Goal: Task Accomplishment & Management: Complete application form

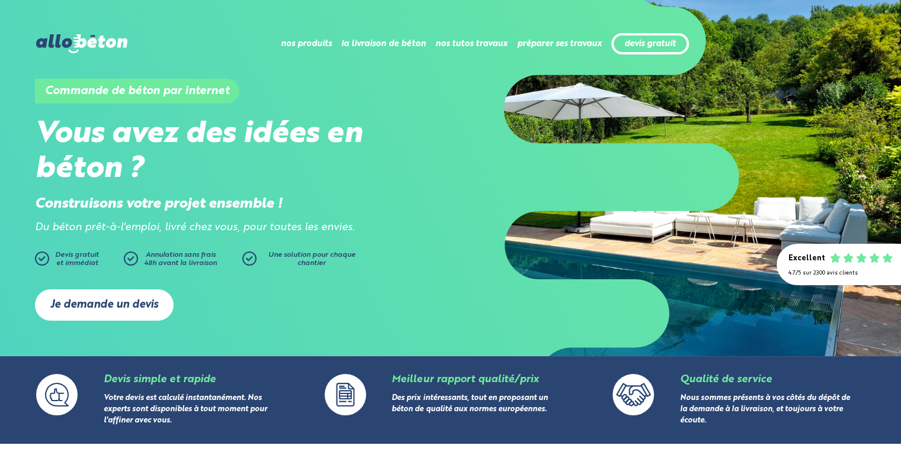
click at [85, 304] on link "Je demande un devis" at bounding box center [104, 305] width 139 height 31
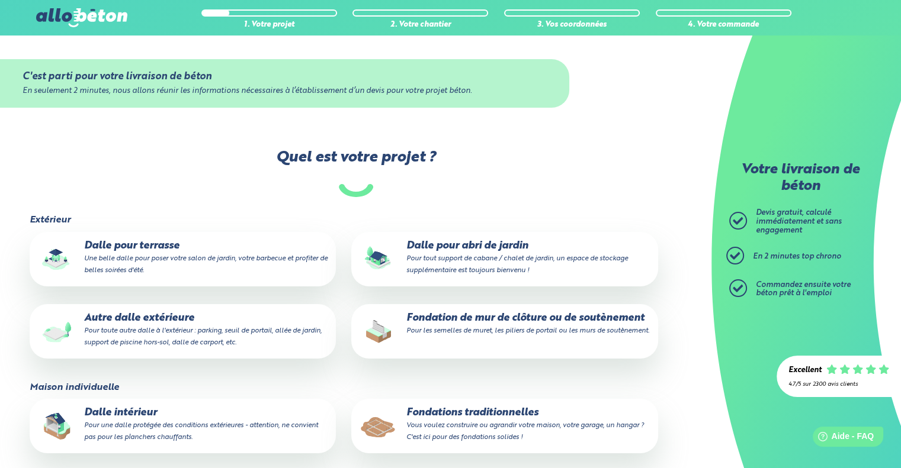
click at [104, 250] on p "Dalle pour terrasse Une belle dalle pour poser votre salon de jardin, votre bar…" at bounding box center [183, 258] width 290 height 36
click at [0, 0] on input "Dalle pour terrasse Une belle dalle pour poser votre salon de jardin, votre bar…" at bounding box center [0, 0] width 0 height 0
click at [441, 265] on p "Dalle pour abri de jardin Pour tout support de cabane / chalet de jardin, un es…" at bounding box center [504, 258] width 290 height 36
click at [0, 0] on input "Dalle pour abri de jardin Pour tout support de cabane / chalet de jardin, un es…" at bounding box center [0, 0] width 0 height 0
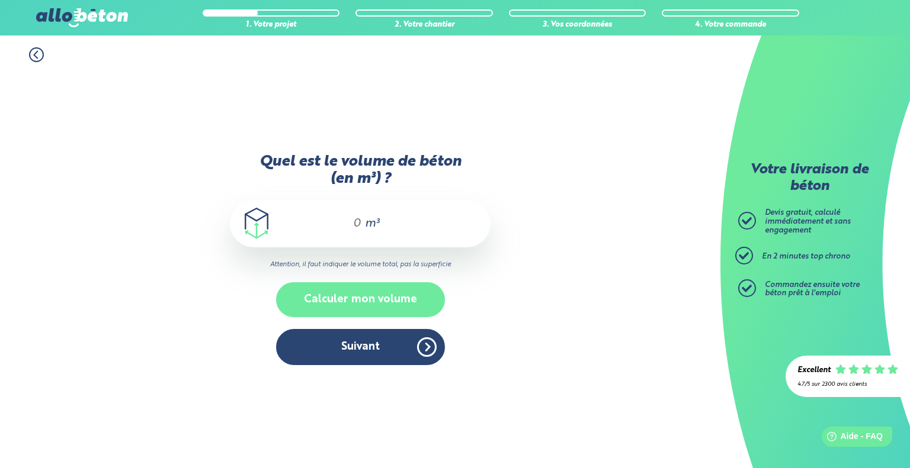
click at [374, 292] on button "Calculer mon volume" at bounding box center [360, 299] width 169 height 35
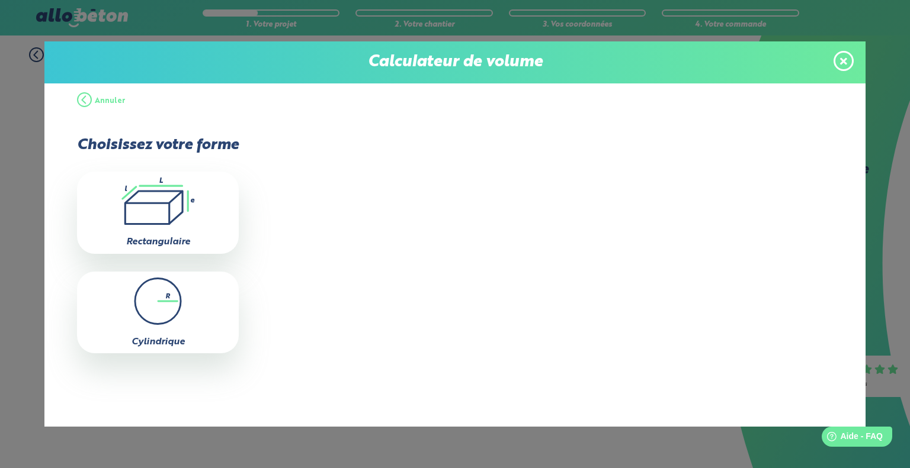
click at [165, 205] on icon ".icon-calc-rectanglea{fill:none;stroke-linecap:round;stroke-width:3px;stroke:#6…" at bounding box center [158, 201] width 150 height 47
type input "0"
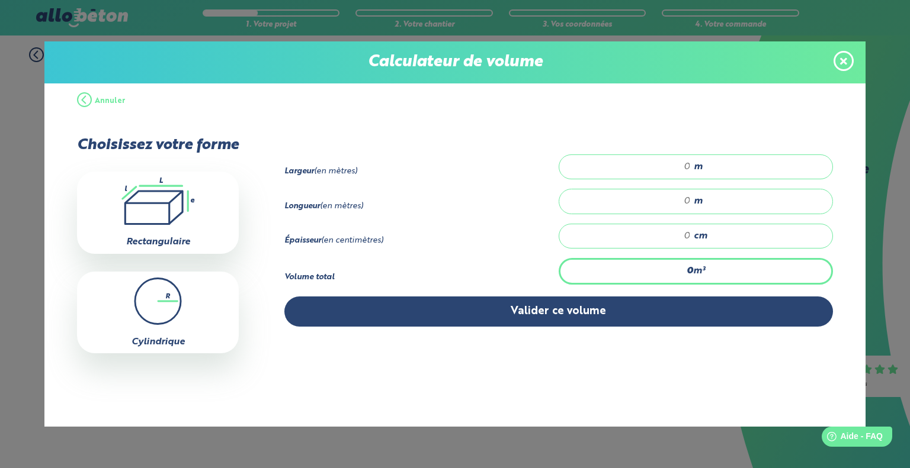
drag, startPoint x: 690, startPoint y: 164, endPoint x: 669, endPoint y: 168, distance: 21.6
click at [669, 168] on div "m" at bounding box center [695, 167] width 274 height 25
type input "3"
type input "3.2"
click at [689, 195] on input "number" at bounding box center [631, 201] width 120 height 12
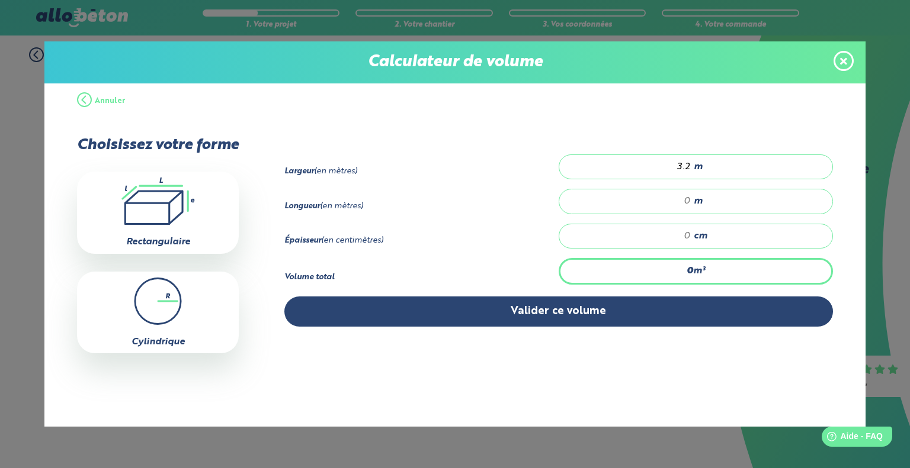
type input "4"
type input "4.1"
click at [682, 234] on input "number" at bounding box center [631, 236] width 120 height 12
type input "0"
type input "0.262"
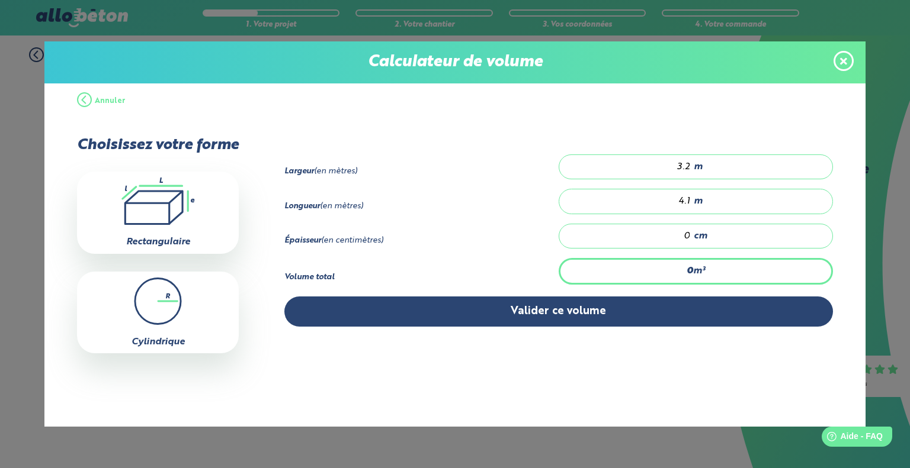
type input "02"
type input "0"
type input "0.026"
type input "0.2"
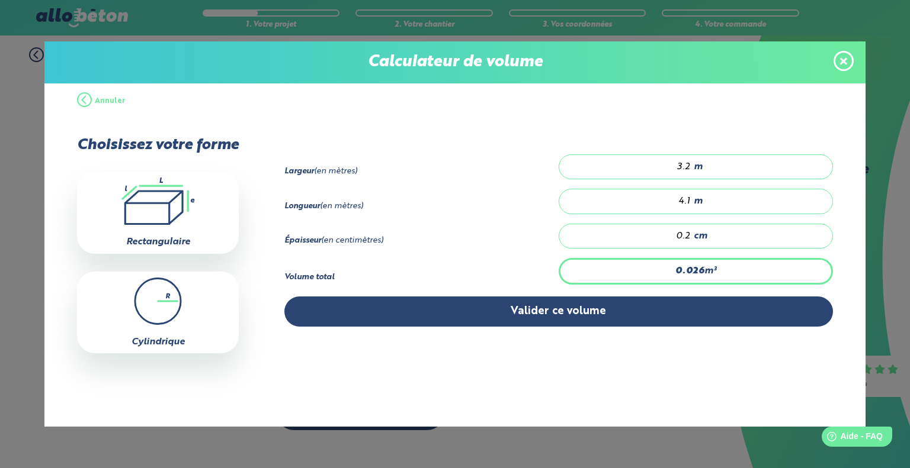
type input "0"
type input "0.262"
type input "2"
type input "2.624"
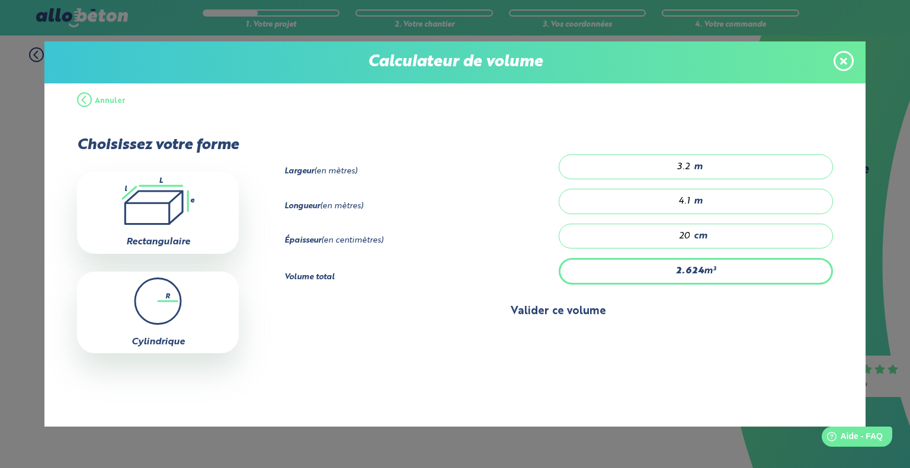
type input "20"
click at [561, 309] on button "Valider ce volume" at bounding box center [558, 312] width 548 height 30
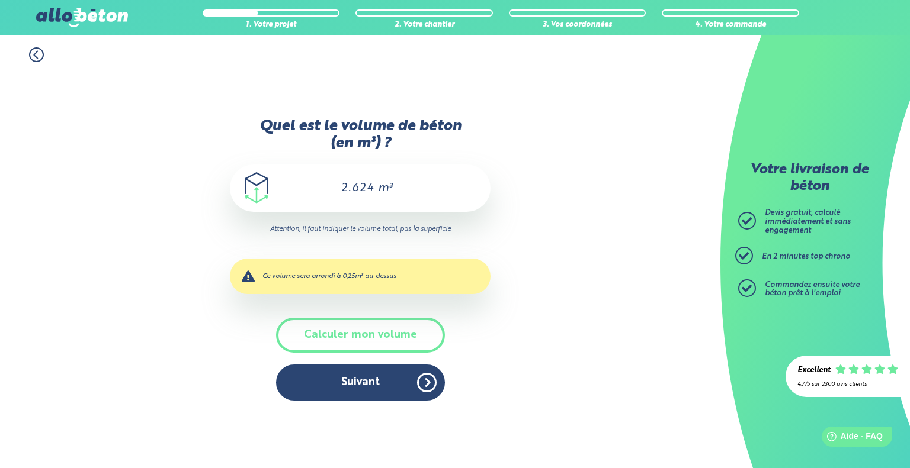
click at [398, 279] on div "Ce volume sera arrondi à 0,25m³ au-dessus" at bounding box center [360, 277] width 261 height 36
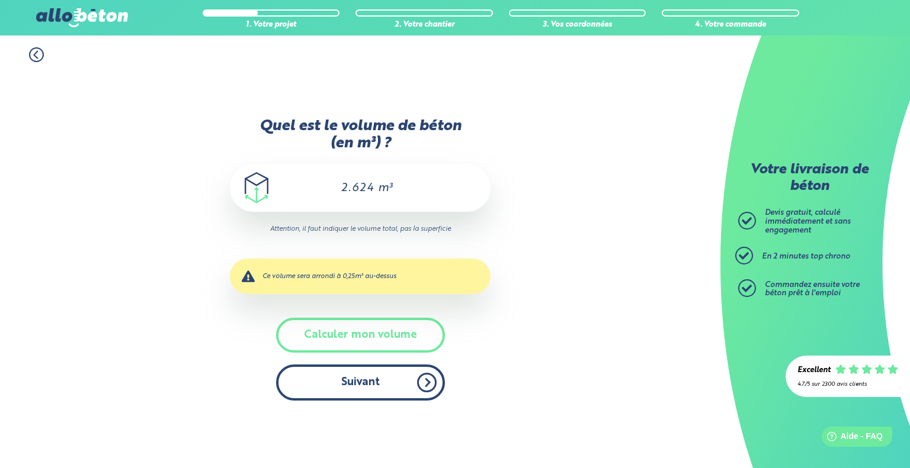
click at [400, 388] on button "Suivant" at bounding box center [360, 383] width 169 height 36
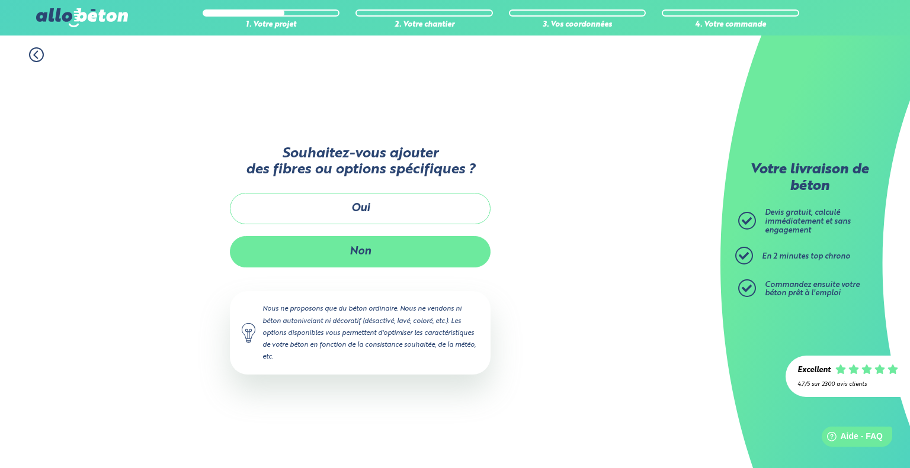
click at [362, 264] on button "Non" at bounding box center [360, 251] width 261 height 31
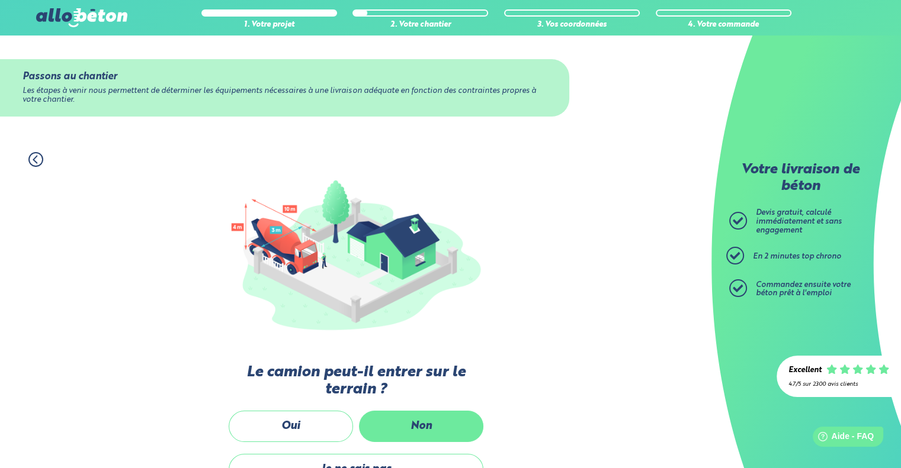
click at [420, 426] on label "Non" at bounding box center [421, 426] width 124 height 31
click at [0, 0] on input "Non" at bounding box center [0, 0] width 0 height 0
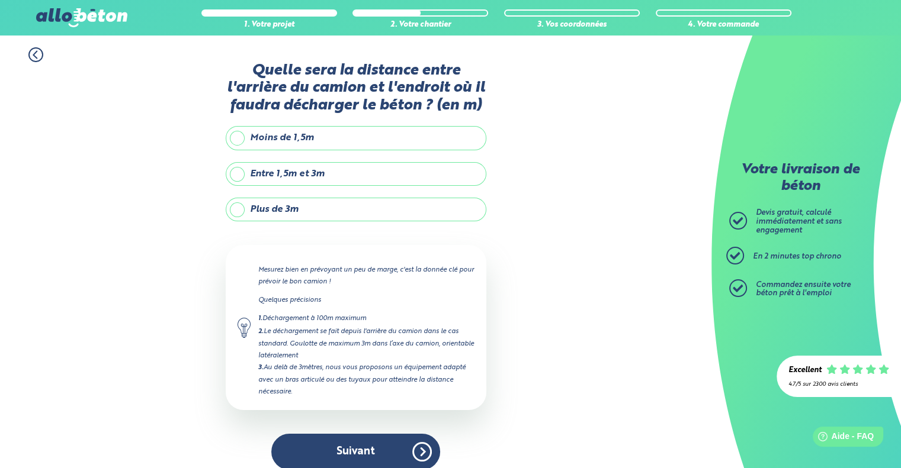
click at [244, 208] on label "Plus de 3m" at bounding box center [356, 210] width 261 height 24
click at [0, 0] on input "Plus de 3m" at bounding box center [0, 0] width 0 height 0
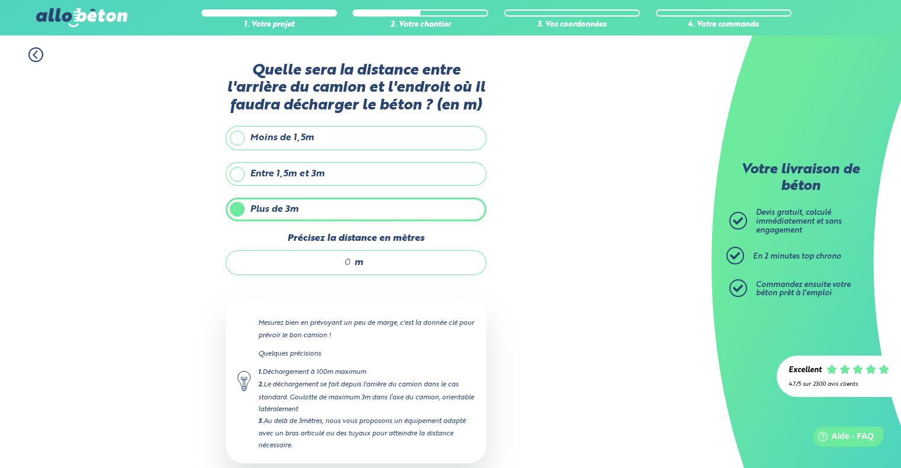
click at [341, 261] on input "Précisez la distance en mètres" at bounding box center [294, 263] width 113 height 12
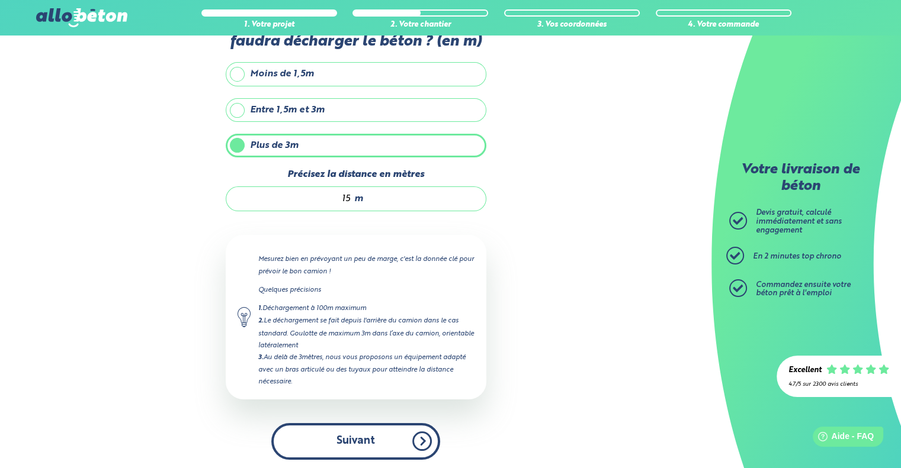
type input "15"
click at [345, 432] on button "Suivant" at bounding box center [355, 441] width 169 height 36
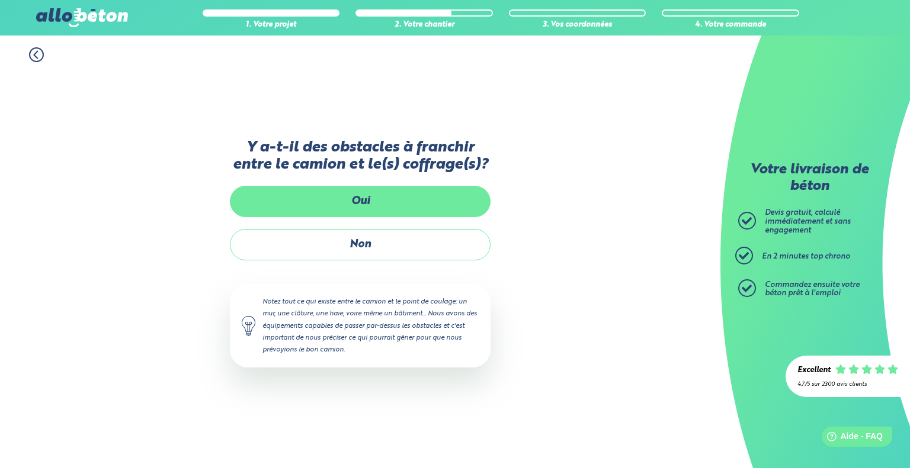
click at [365, 198] on label "Oui" at bounding box center [360, 201] width 261 height 31
click at [0, 0] on input "Oui" at bounding box center [0, 0] width 0 height 0
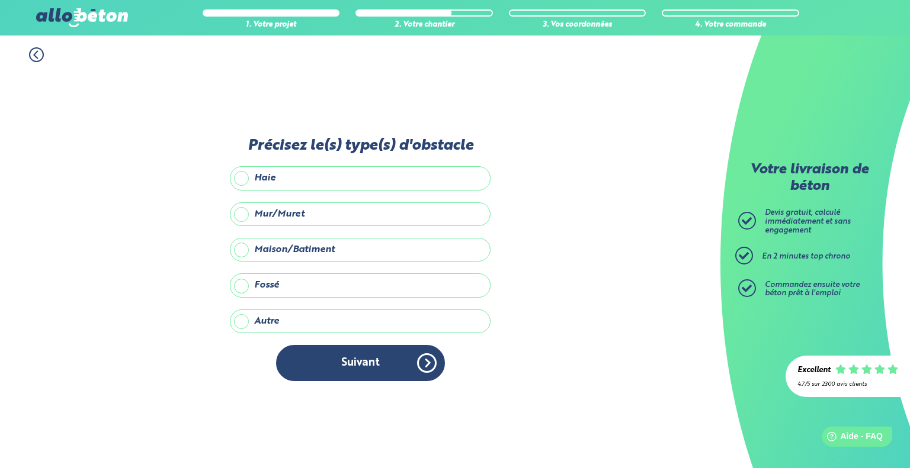
click at [284, 248] on label "Maison/Batiment" at bounding box center [360, 250] width 261 height 24
click at [0, 0] on input "Maison/Batiment" at bounding box center [0, 0] width 0 height 0
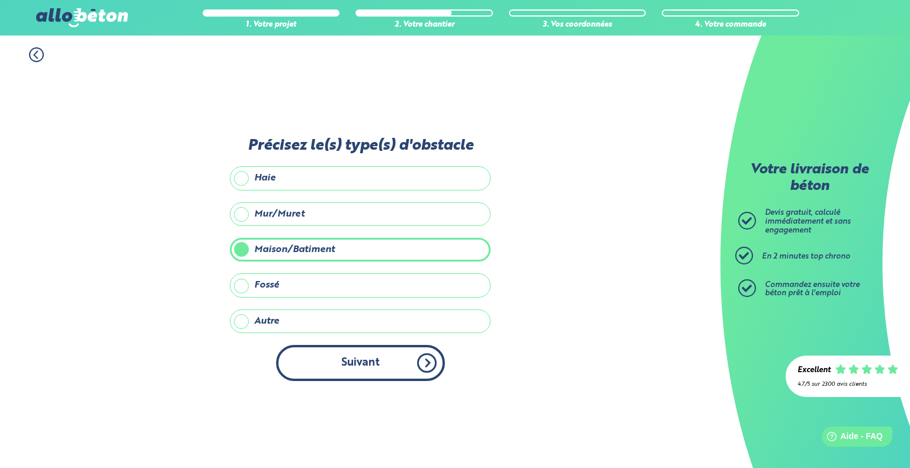
click at [404, 368] on button "Suivant" at bounding box center [360, 363] width 169 height 36
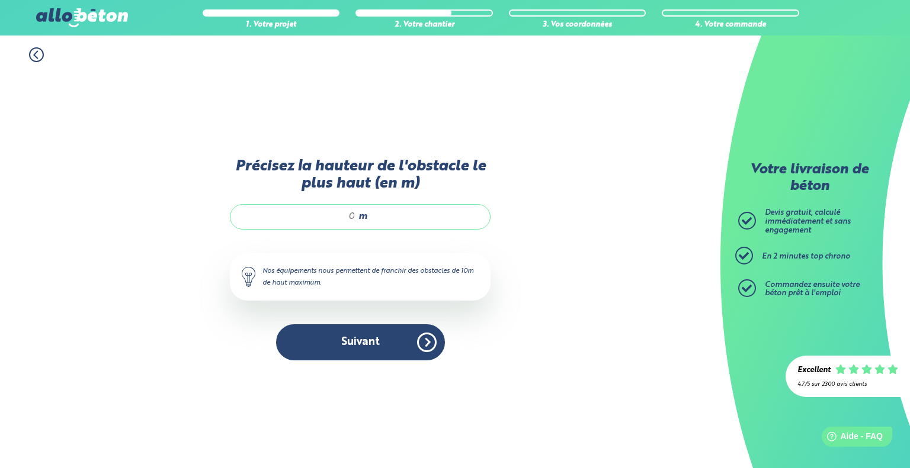
click at [348, 220] on input "Précisez la hauteur de l'obstacle le plus haut (en m)" at bounding box center [298, 217] width 113 height 12
type input "4"
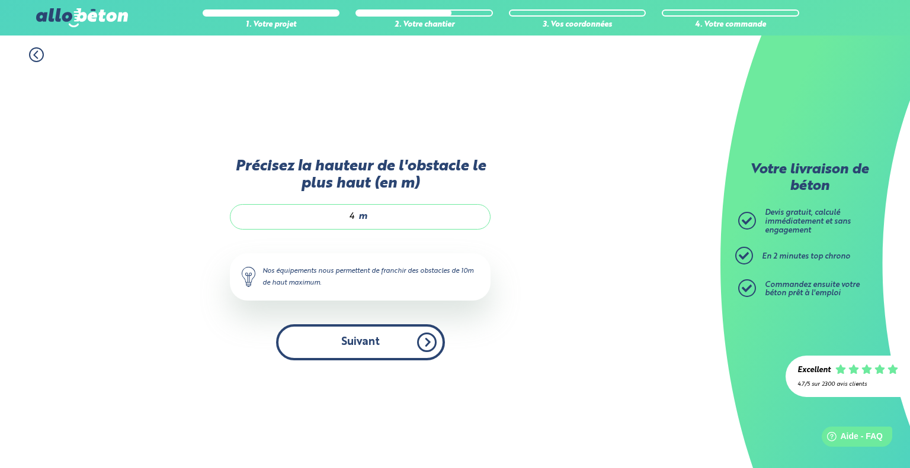
click at [392, 341] on button "Suivant" at bounding box center [360, 343] width 169 height 36
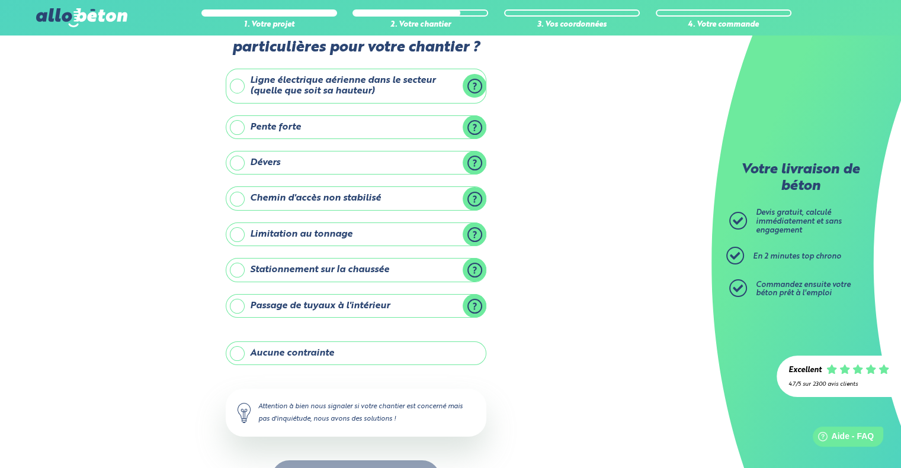
scroll to position [41, 0]
click at [239, 348] on label "Aucune contrainte" at bounding box center [356, 353] width 261 height 24
click at [0, 0] on input "Aucune contrainte" at bounding box center [0, 0] width 0 height 0
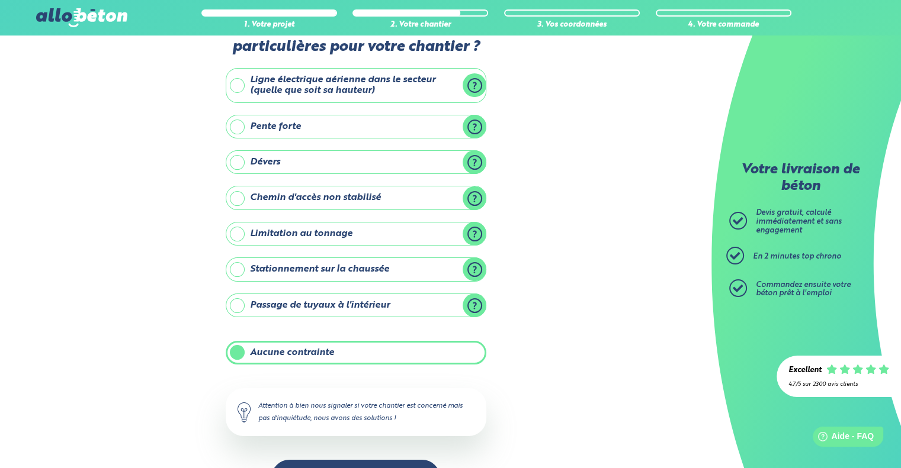
scroll to position [78, 0]
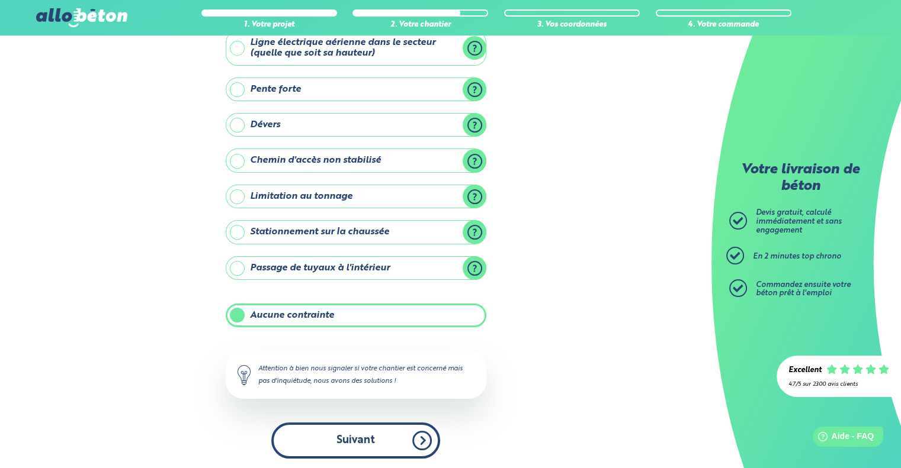
click at [429, 441] on button "Suivant" at bounding box center [355, 441] width 169 height 36
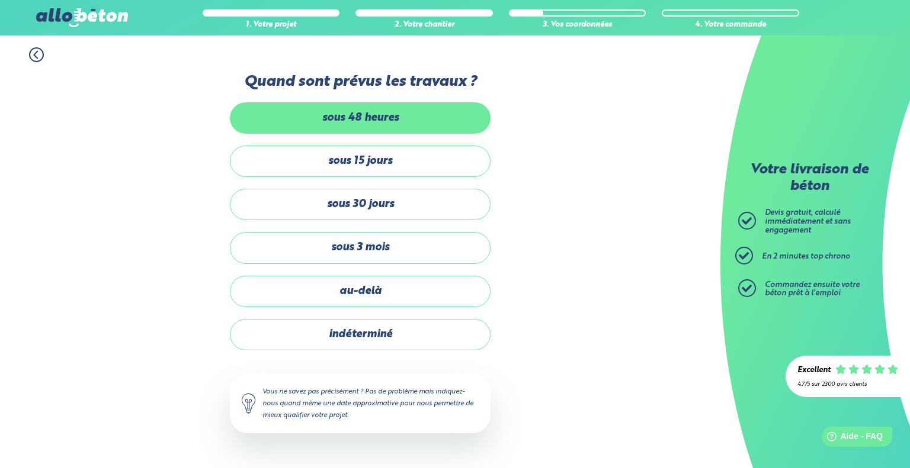
click at [365, 120] on label "sous 48 heures" at bounding box center [360, 117] width 261 height 31
click at [0, 0] on input "sous 48 heures" at bounding box center [0, 0] width 0 height 0
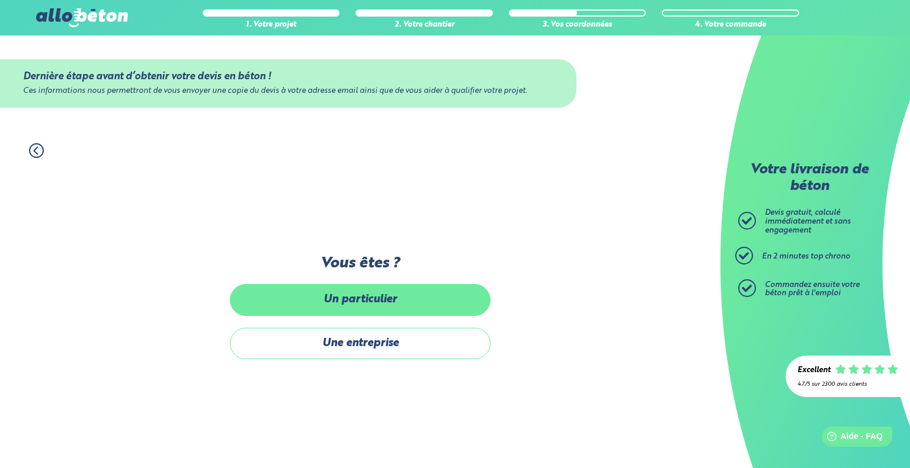
click at [369, 300] on label "Un particulier" at bounding box center [360, 299] width 261 height 31
click at [0, 0] on input "Un particulier" at bounding box center [0, 0] width 0 height 0
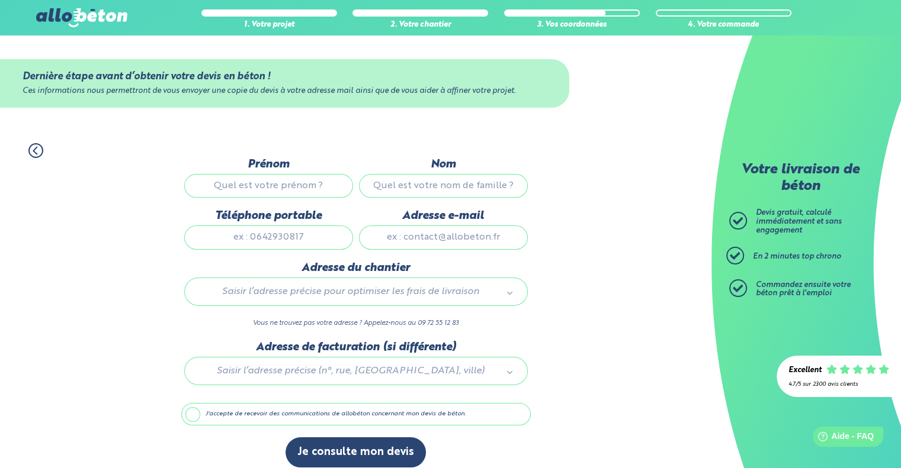
click at [268, 186] on input "Prénom" at bounding box center [268, 186] width 169 height 24
type input "Saïd"
type input "MALKI"
type input "[STREET_ADDRESS][PERSON_NAME]"
click at [288, 239] on input "Téléphone portable" at bounding box center [268, 238] width 169 height 24
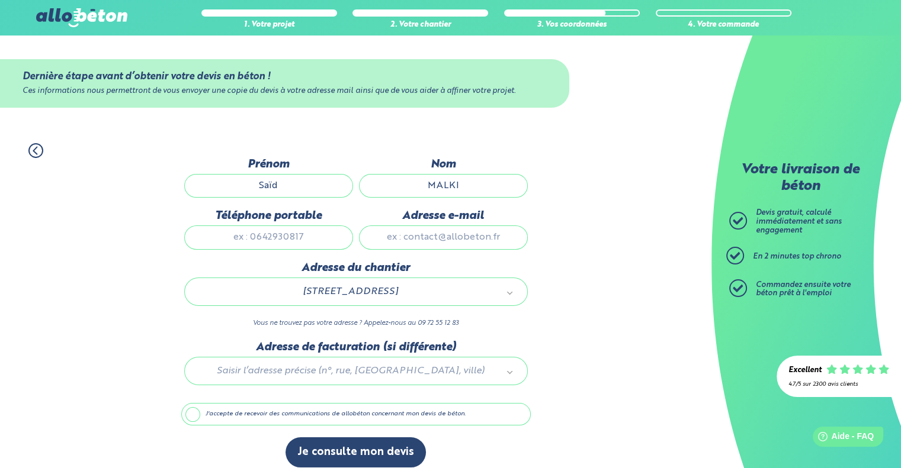
type input "0675658272"
click at [431, 240] on input "Adresse e-mail" at bounding box center [443, 238] width 169 height 24
type input "[EMAIL_ADDRESS][DOMAIN_NAME]"
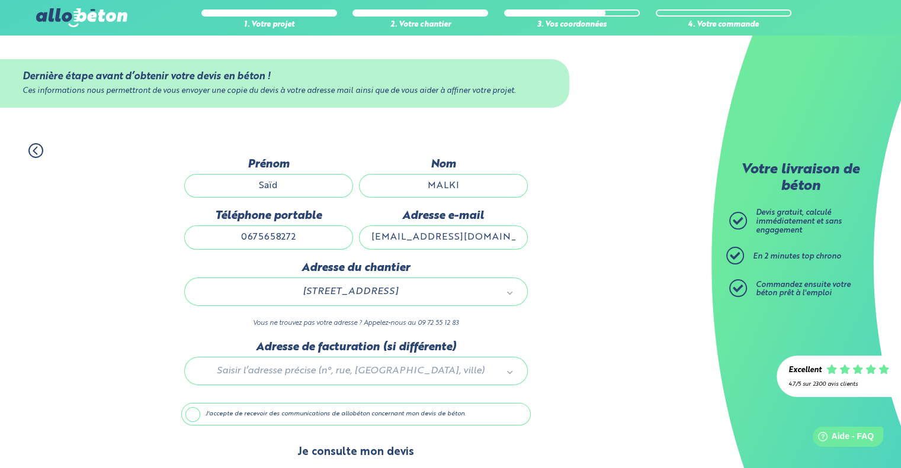
click at [352, 452] on button "Je consulte mon devis" at bounding box center [355, 453] width 140 height 30
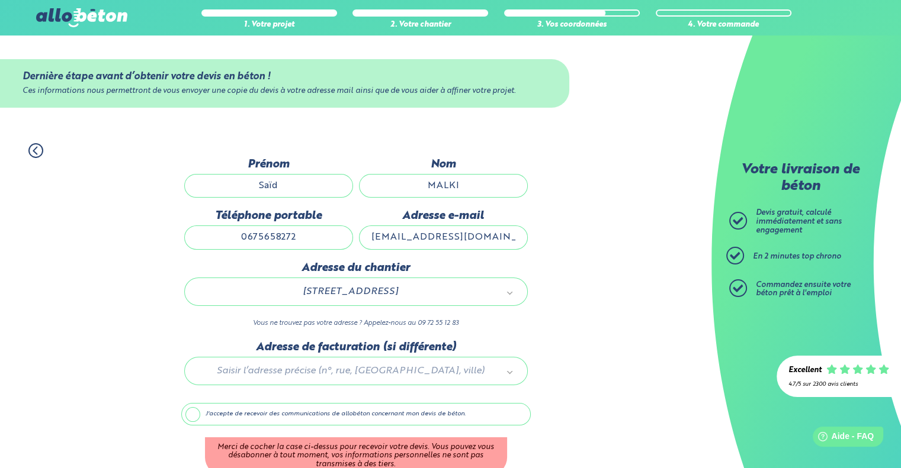
click at [189, 414] on label "J'accepte de recevoir des communications de allobéton concernant mon devis de b…" at bounding box center [355, 414] width 349 height 23
click at [0, 0] on input "J'accepte de recevoir des communications de allobéton concernant mon devis de b…" at bounding box center [0, 0] width 0 height 0
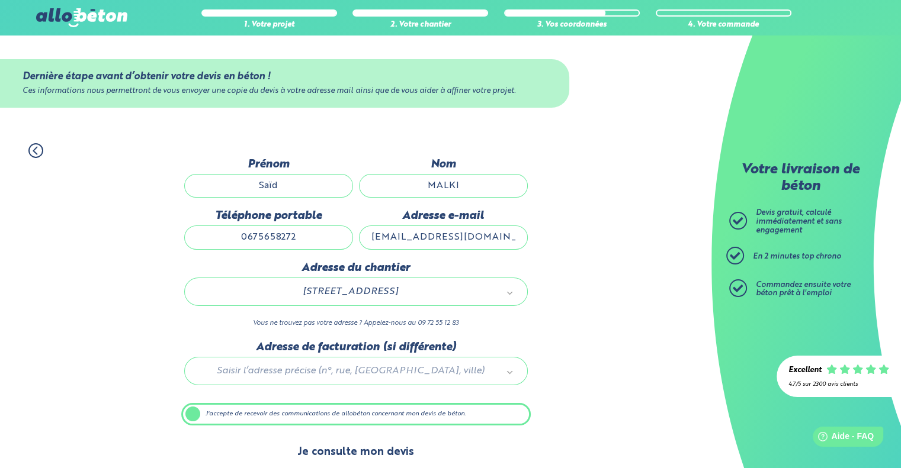
click at [344, 443] on button "Je consulte mon devis" at bounding box center [355, 453] width 140 height 30
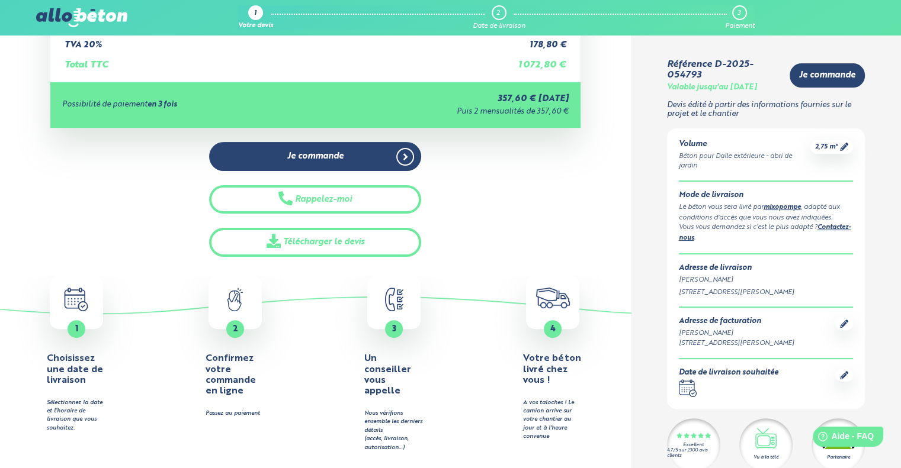
scroll to position [294, 0]
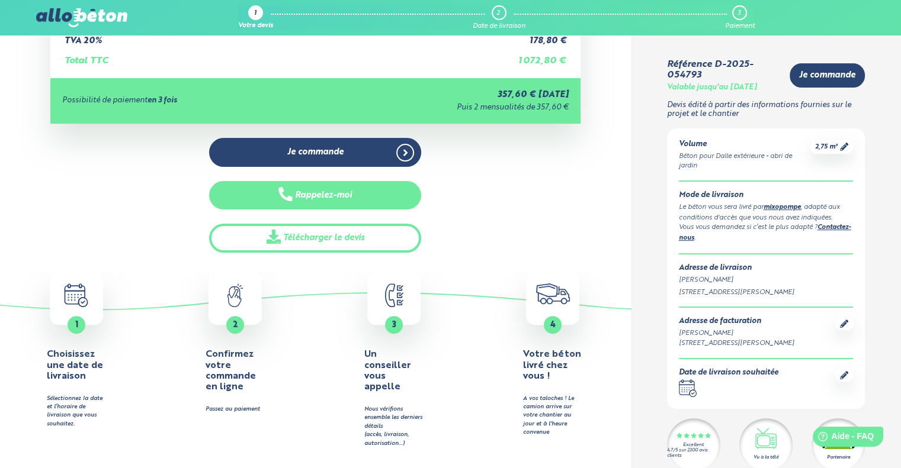
click at [313, 191] on button "Rappelez-moi" at bounding box center [315, 195] width 212 height 29
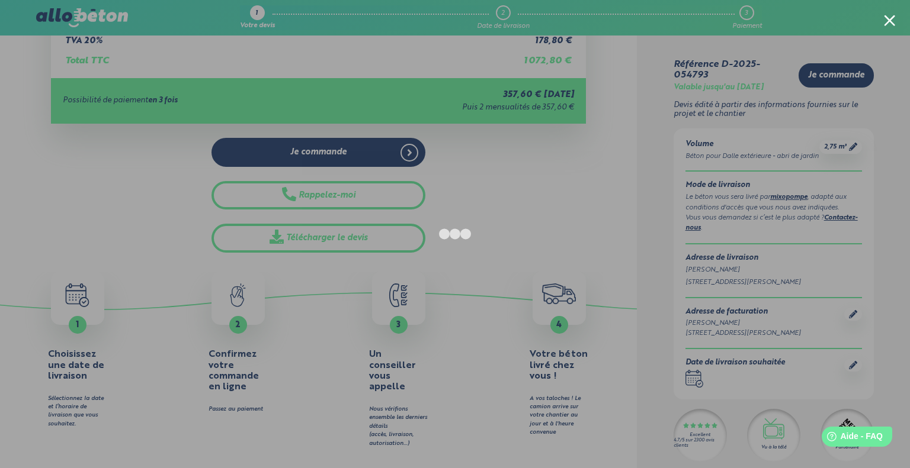
click at [891, 21] on div at bounding box center [888, 20] width 11 height 11
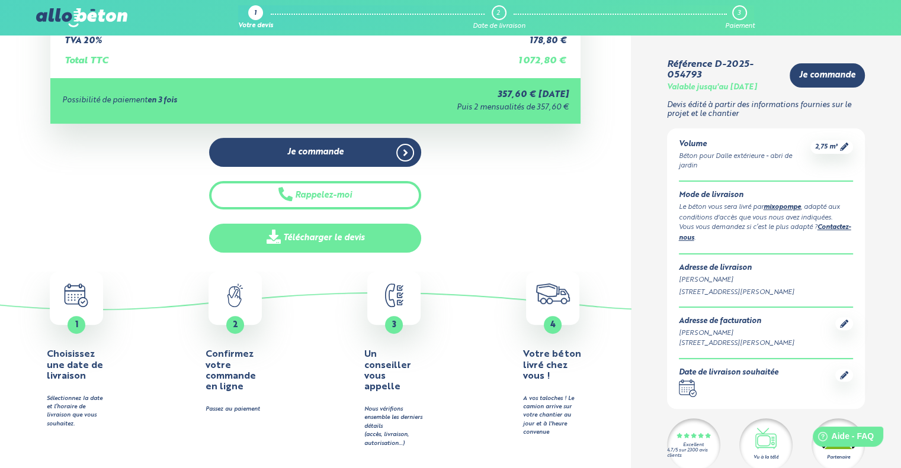
click at [310, 241] on link "Télécharger le devis" at bounding box center [315, 238] width 212 height 29
